Goal: Information Seeking & Learning: Learn about a topic

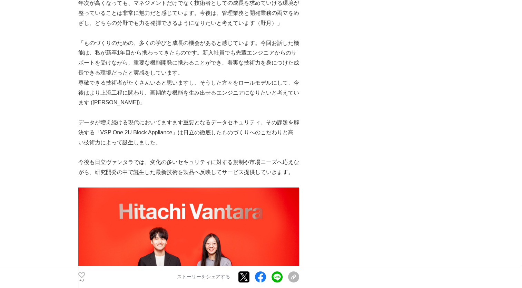
scroll to position [2401, 0]
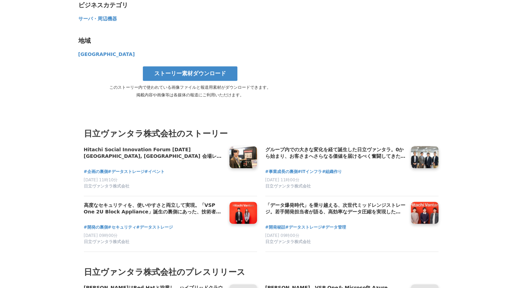
scroll to position [3399, 0]
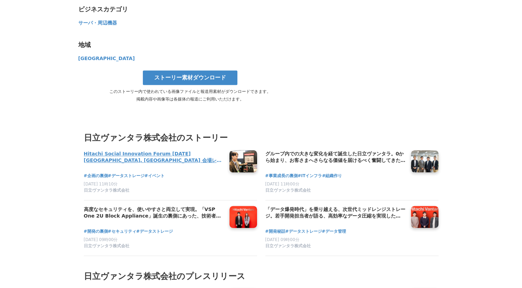
click at [190, 150] on h4 "Hitachi Social Innovation Forum [DATE] [GEOGRAPHIC_DATA], [GEOGRAPHIC_DATA] 会場レ…" at bounding box center [154, 157] width 140 height 14
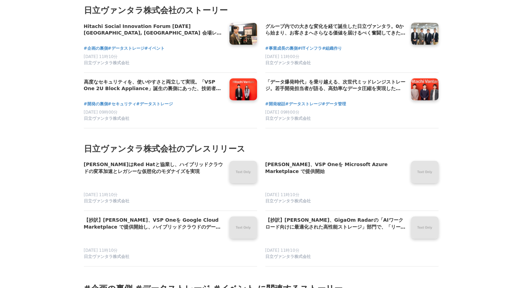
scroll to position [1571, 0]
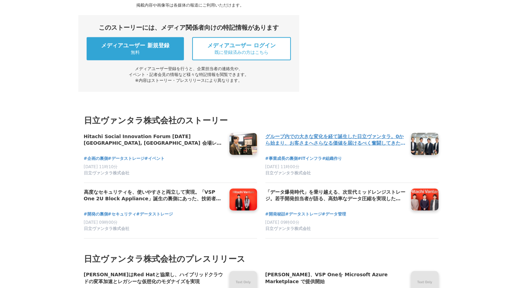
click at [364, 133] on h4 "グループ内での大きな変化を経て誕生した日立ヴァンタラ。0から始まり、お客さまへさらなる価値を届けるべく奮闘してきた営業部の軌跡。" at bounding box center [335, 140] width 140 height 14
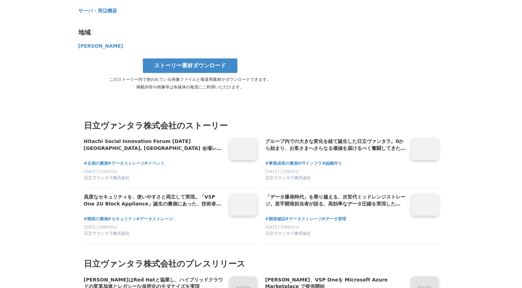
scroll to position [3465, 0]
